Goal: Transaction & Acquisition: Purchase product/service

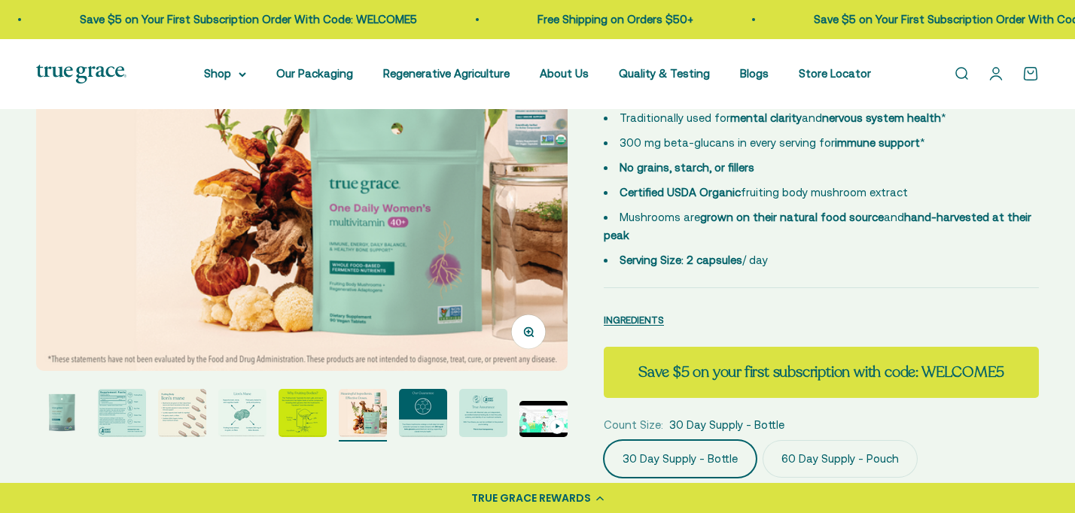
scroll to position [308, 0]
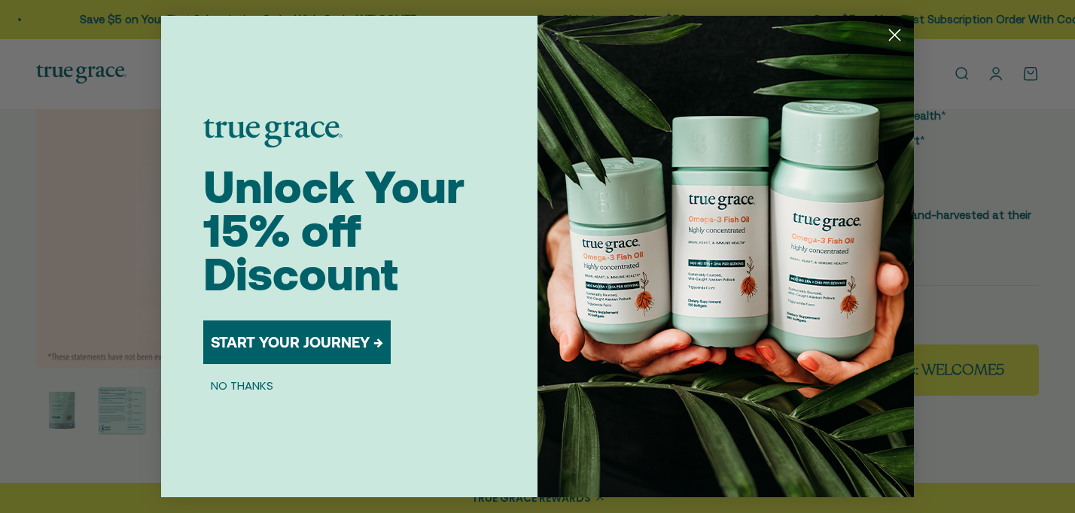
click at [897, 39] on circle "Close dialog" at bounding box center [894, 35] width 25 height 25
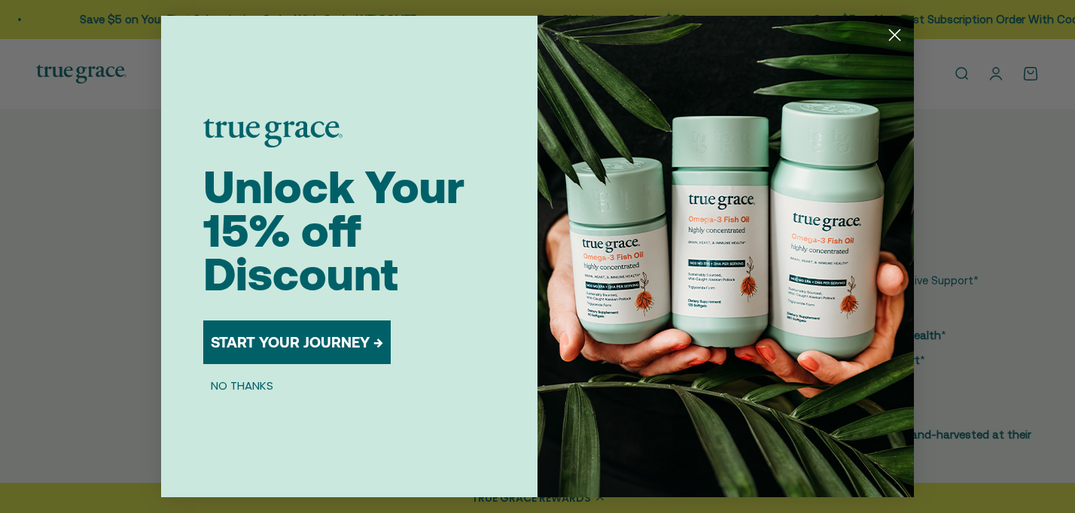
scroll to position [88, 0]
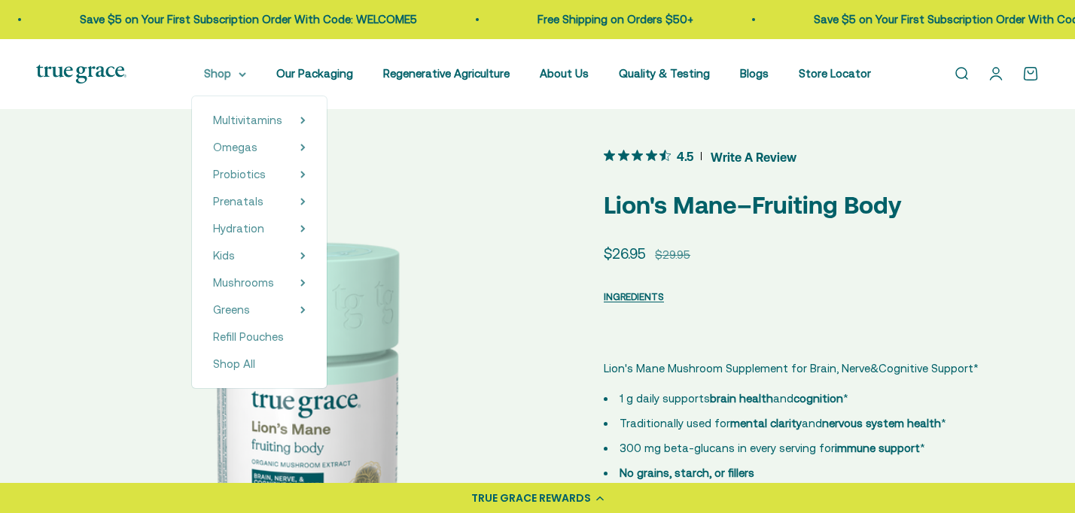
click at [230, 75] on summary "Shop" at bounding box center [225, 74] width 42 height 18
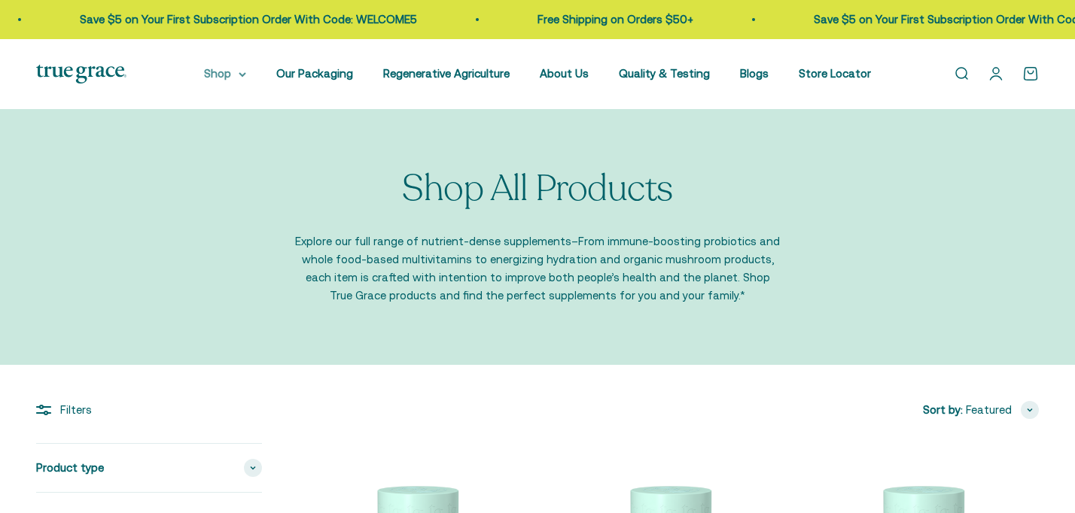
click at [246, 71] on summary "Shop" at bounding box center [225, 74] width 42 height 18
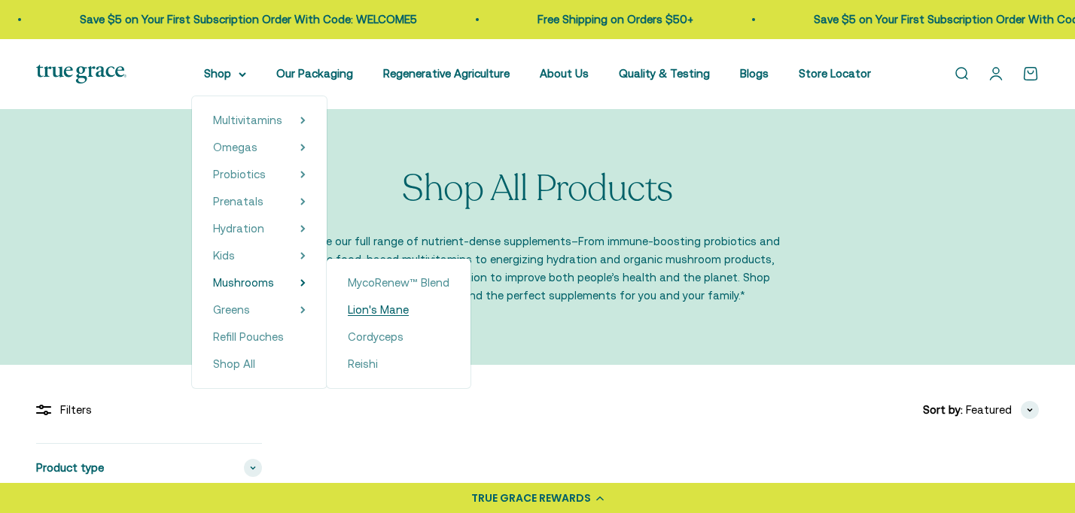
click at [374, 312] on span "Lion's Mane" at bounding box center [378, 309] width 61 height 13
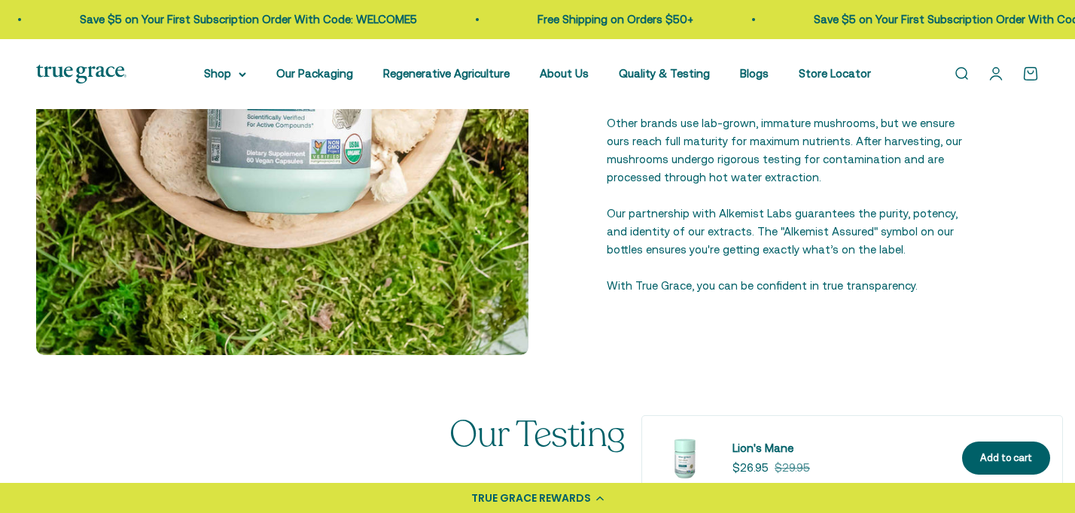
scroll to position [2237, 0]
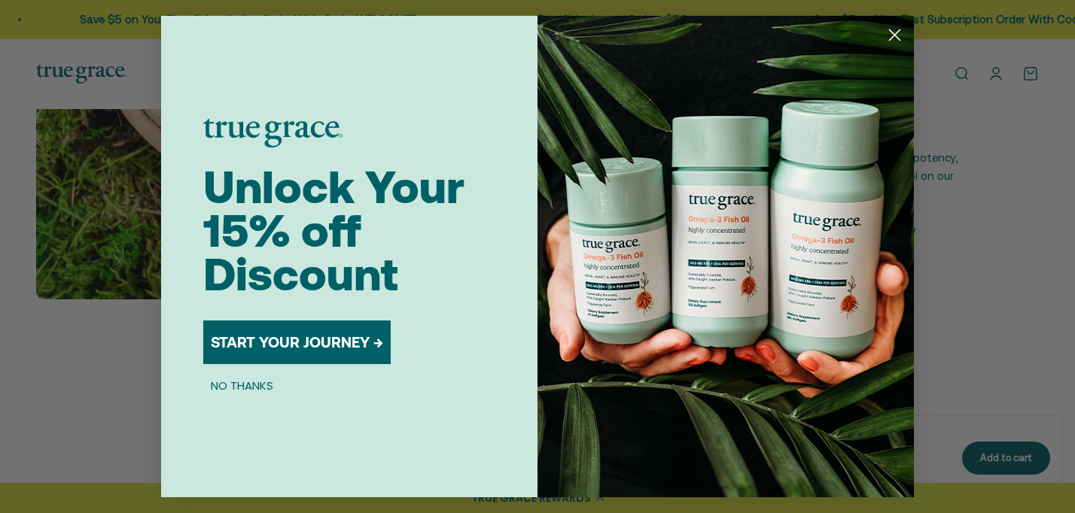
click at [897, 32] on icon "Close dialog" at bounding box center [895, 35] width 11 height 11
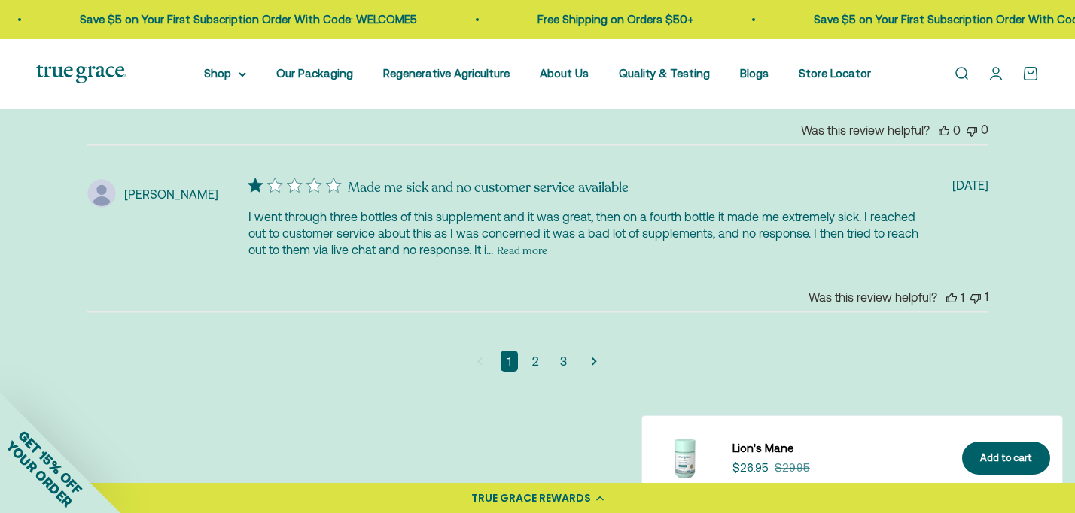
scroll to position [4013, 0]
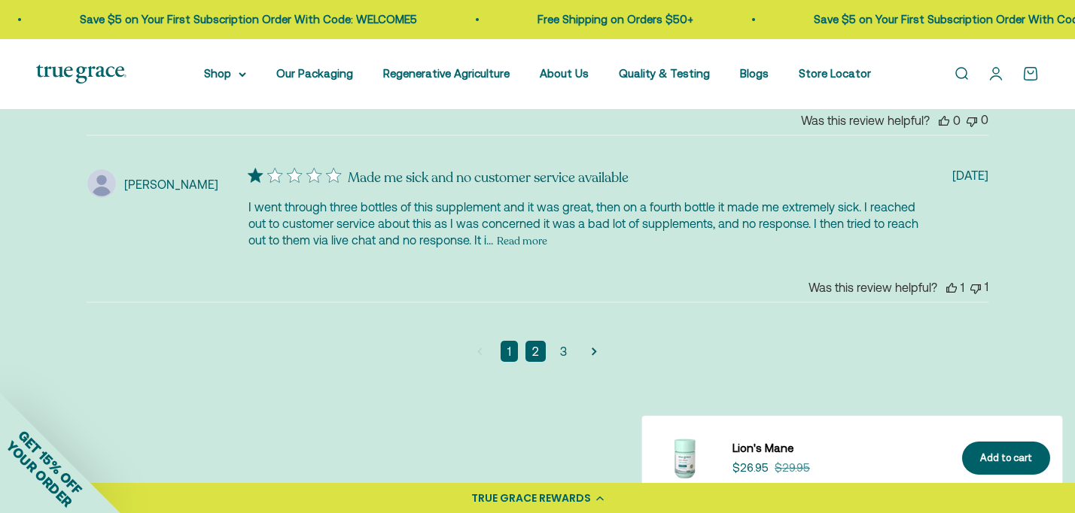
click at [540, 341] on link "2" at bounding box center [536, 351] width 20 height 21
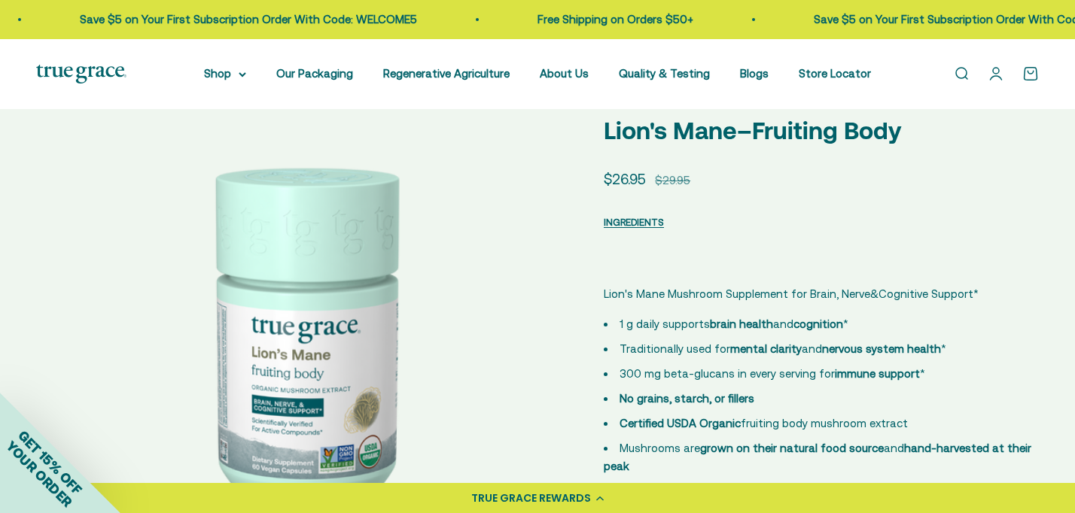
scroll to position [63, 0]
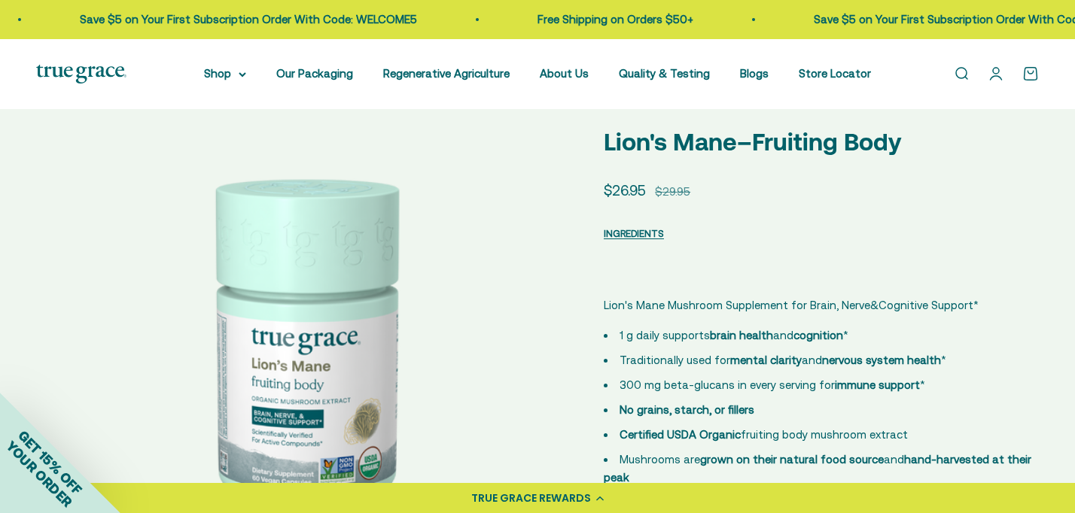
click at [544, 298] on img at bounding box center [302, 348] width 532 height 532
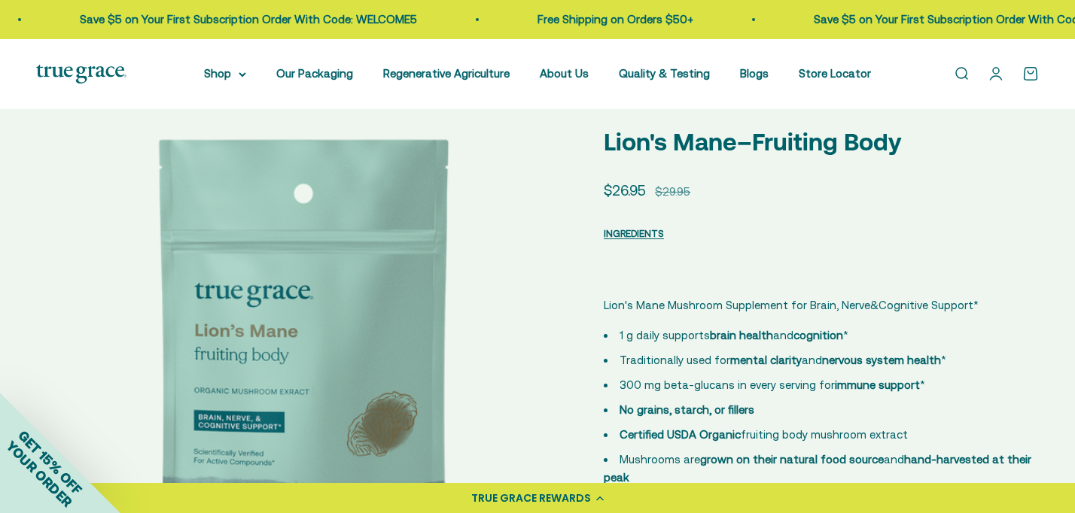
click at [544, 298] on img at bounding box center [302, 348] width 532 height 532
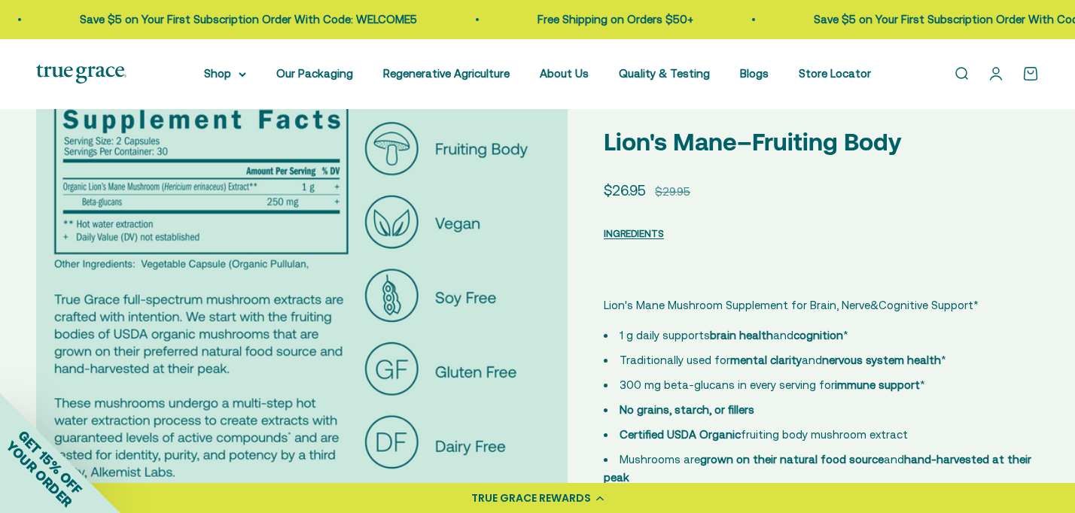
click at [544, 298] on img at bounding box center [302, 348] width 532 height 532
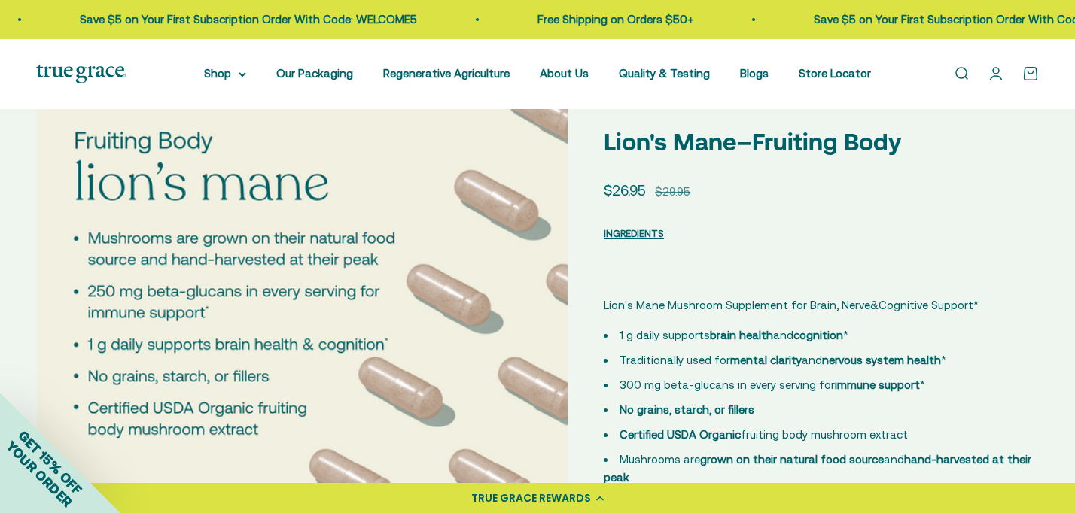
click at [544, 298] on img at bounding box center [303, 348] width 532 height 532
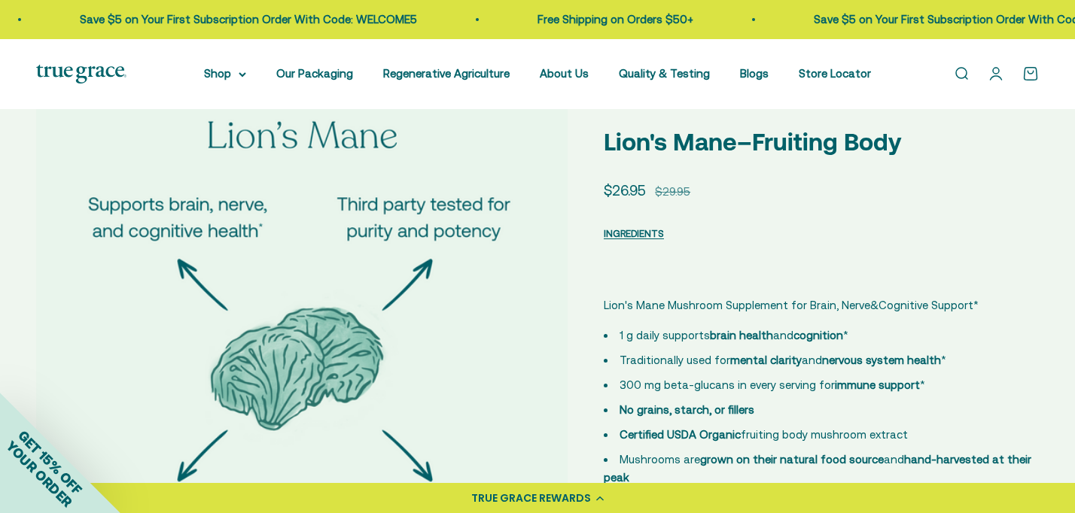
click at [544, 298] on img at bounding box center [302, 348] width 532 height 532
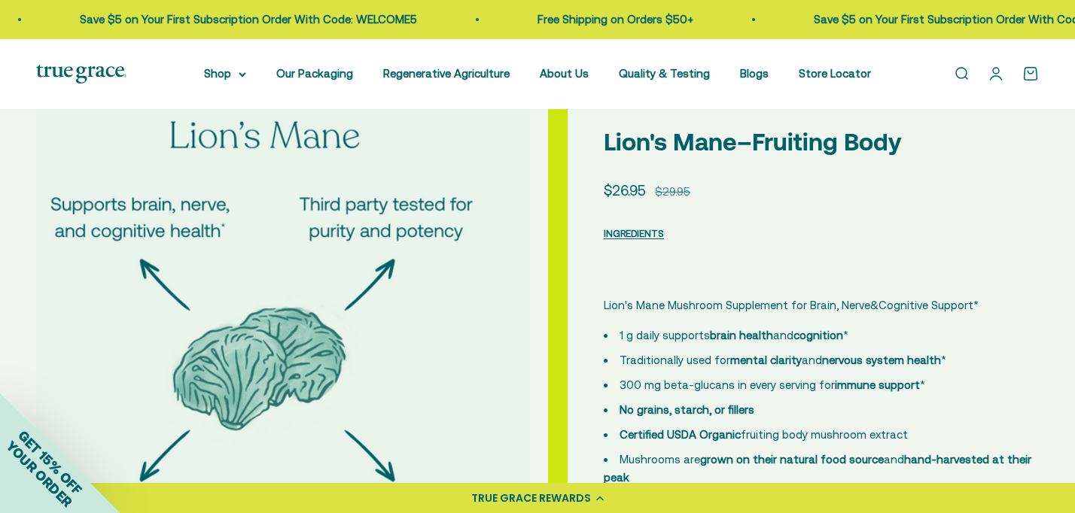
scroll to position [0, 59]
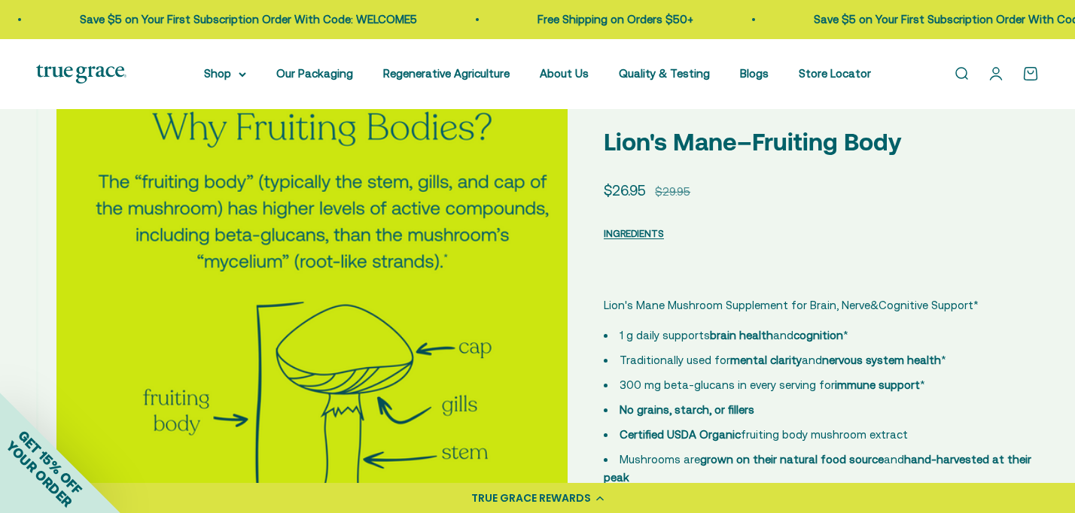
click at [544, 298] on img at bounding box center [322, 348] width 532 height 532
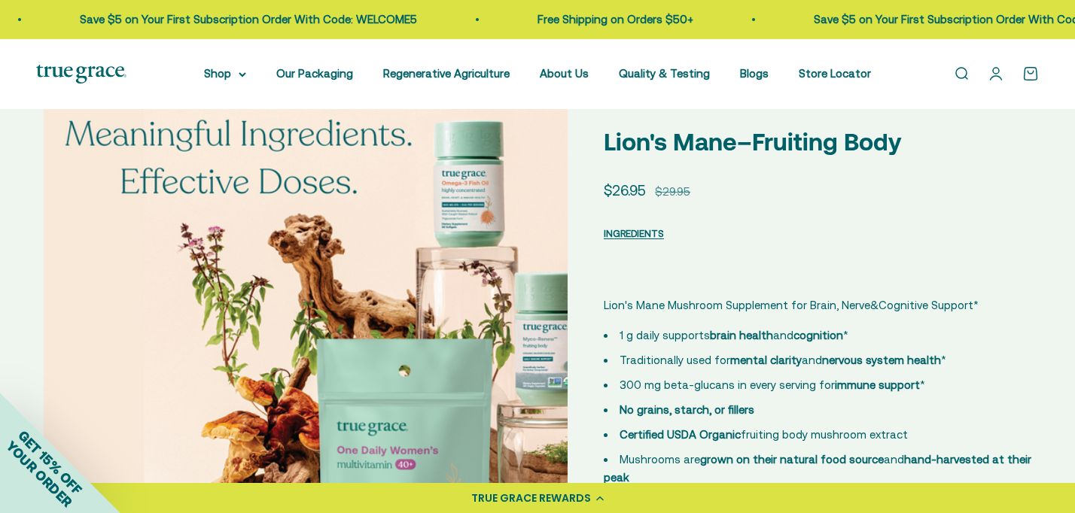
click at [544, 298] on img at bounding box center [310, 348] width 532 height 532
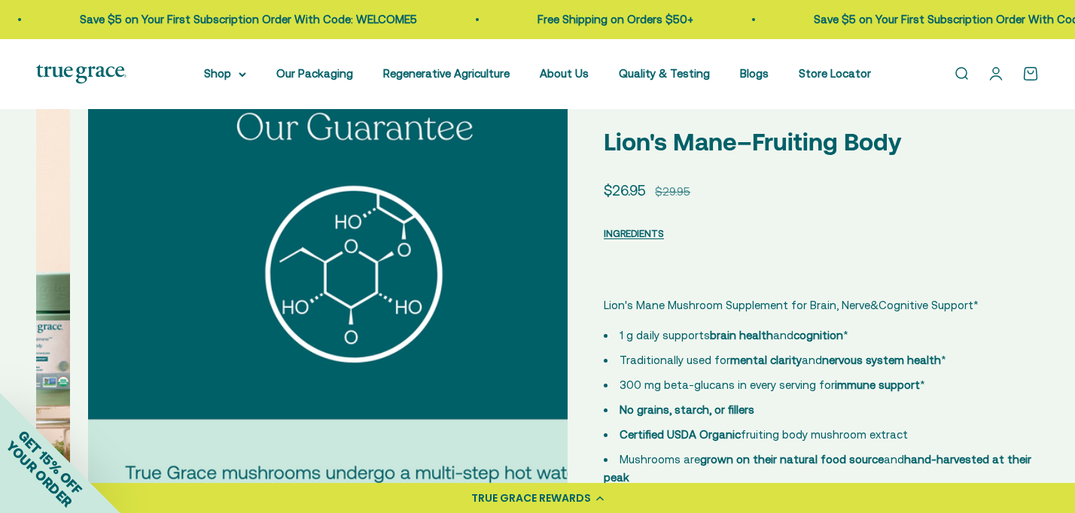
scroll to position [0, 3848]
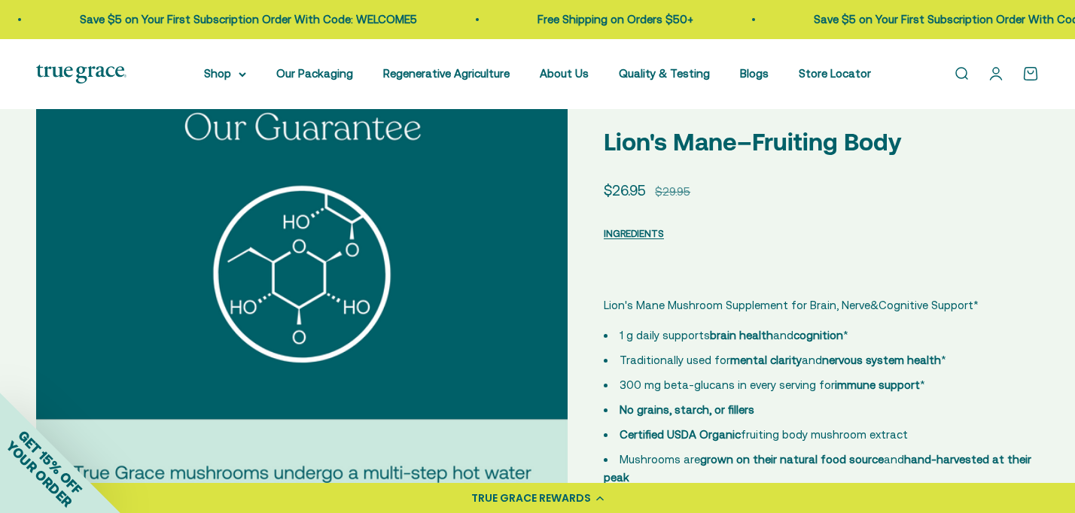
click at [74, 297] on img at bounding box center [302, 348] width 532 height 532
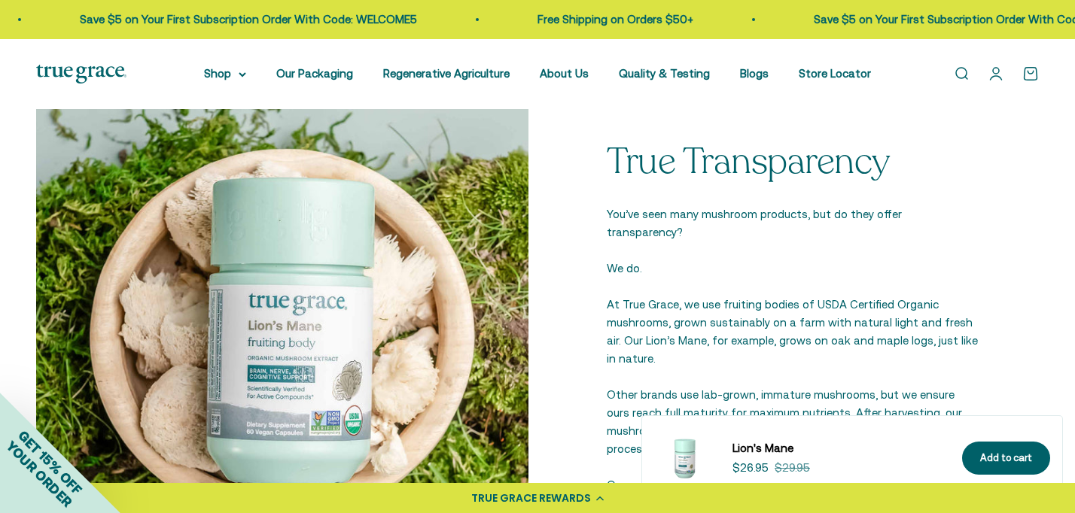
scroll to position [1913, 0]
